Goal: Information Seeking & Learning: Check status

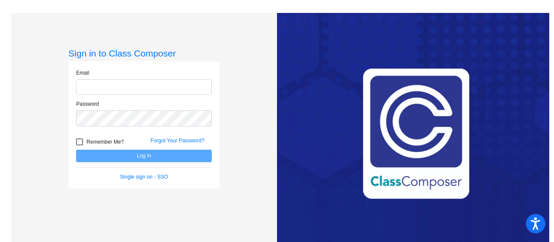
type input "[EMAIL_ADDRESS][DOMAIN_NAME]"
click at [78, 141] on div at bounding box center [79, 142] width 7 height 7
click at [79, 146] on input "Remember Me?" at bounding box center [79, 146] width 0 height 0
checkbox input "true"
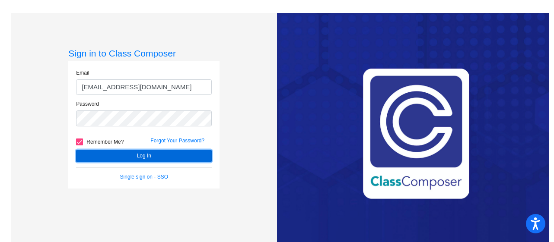
click at [141, 154] on button "Log In" at bounding box center [144, 156] width 136 height 13
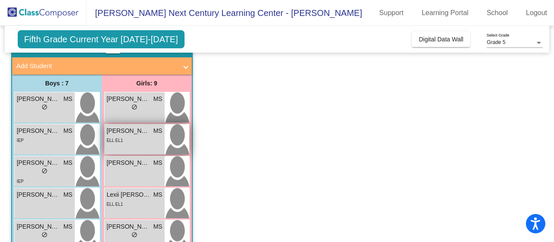
scroll to position [47, 0]
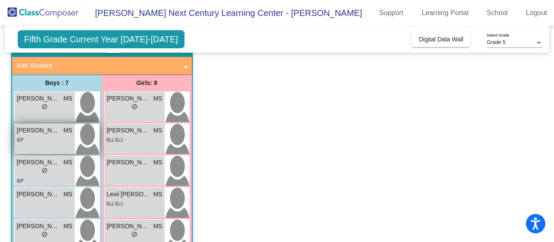
click at [45, 133] on span "[PERSON_NAME]" at bounding box center [38, 130] width 43 height 9
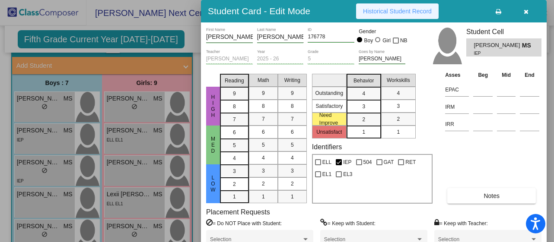
click at [396, 8] on span "Historical Student Record" at bounding box center [397, 11] width 69 height 7
click at [524, 8] on span "button" at bounding box center [526, 11] width 5 height 7
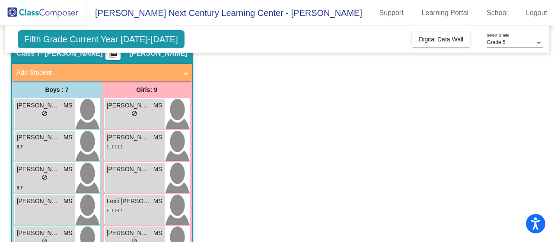
scroll to position [0, 0]
